Goal: Transaction & Acquisition: Obtain resource

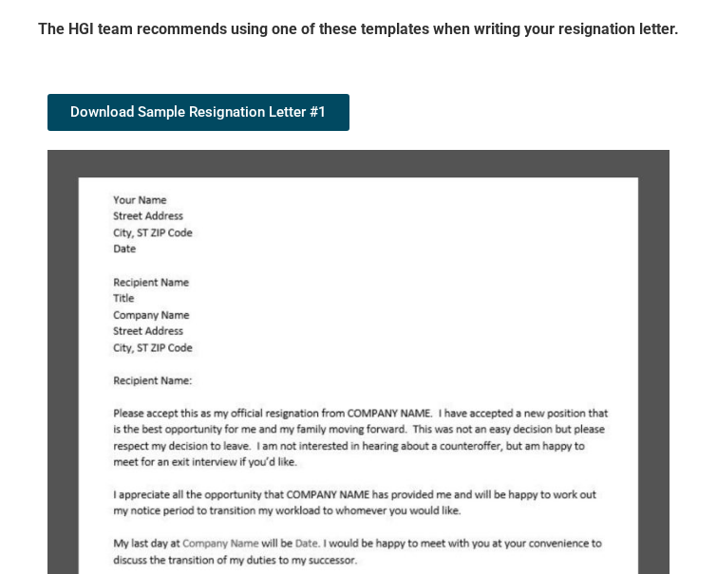
scroll to position [294, 0]
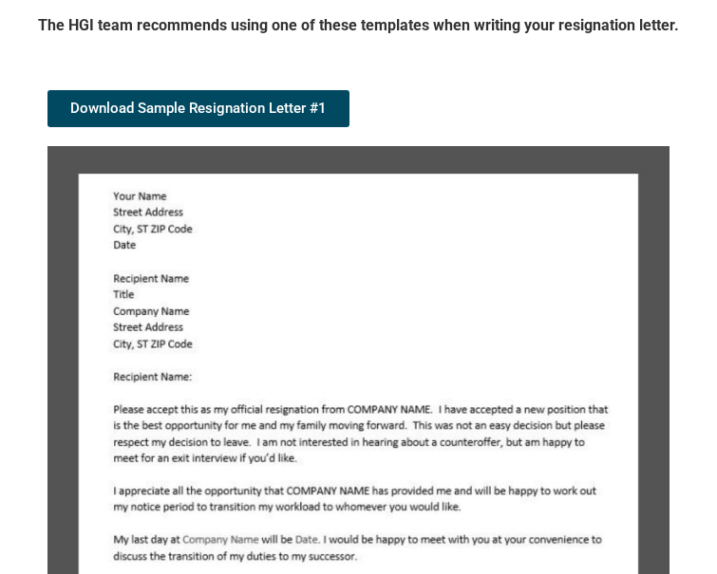
drag, startPoint x: 355, startPoint y: 286, endPoint x: 376, endPoint y: 263, distance: 30.9
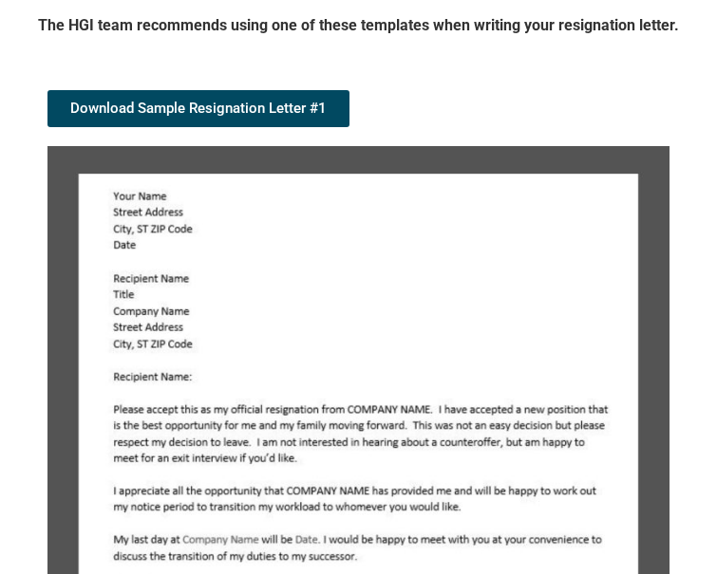
click at [159, 238] on img at bounding box center [358, 439] width 622 height 586
click at [155, 295] on img at bounding box center [358, 439] width 622 height 586
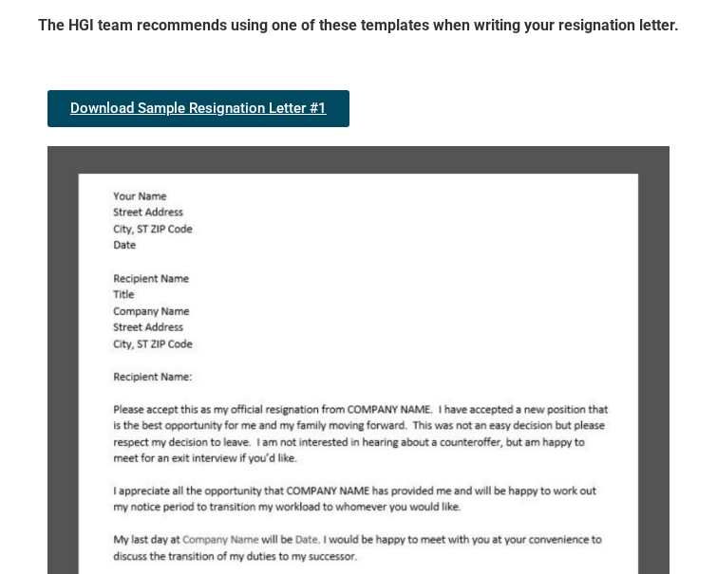
click at [192, 116] on span "Download Sample Resignation Letter #1" at bounding box center [198, 109] width 256 height 14
